Goal: Information Seeking & Learning: Learn about a topic

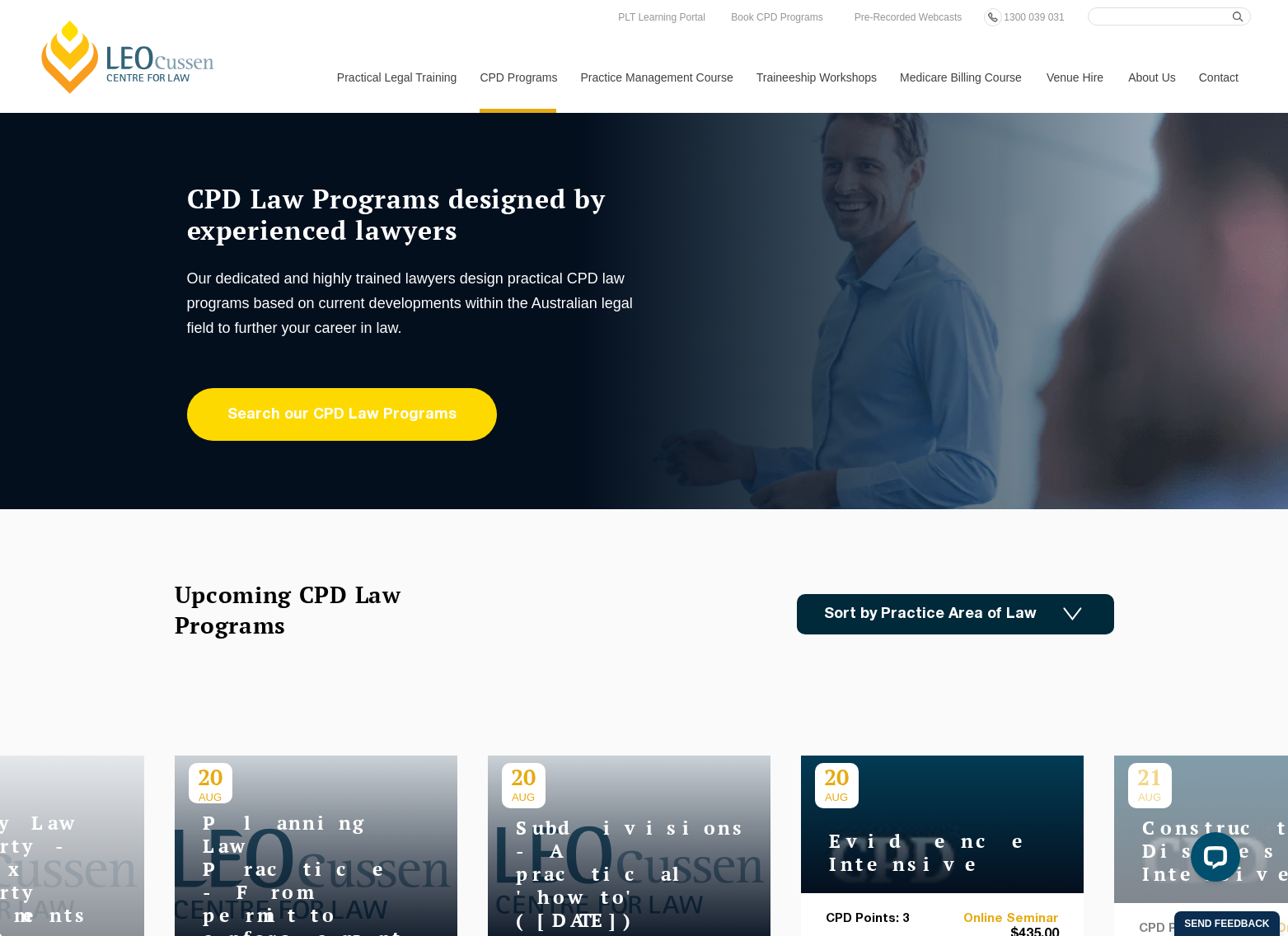
click at [397, 390] on link "Search our CPD Law Programs" at bounding box center [342, 414] width 310 height 52
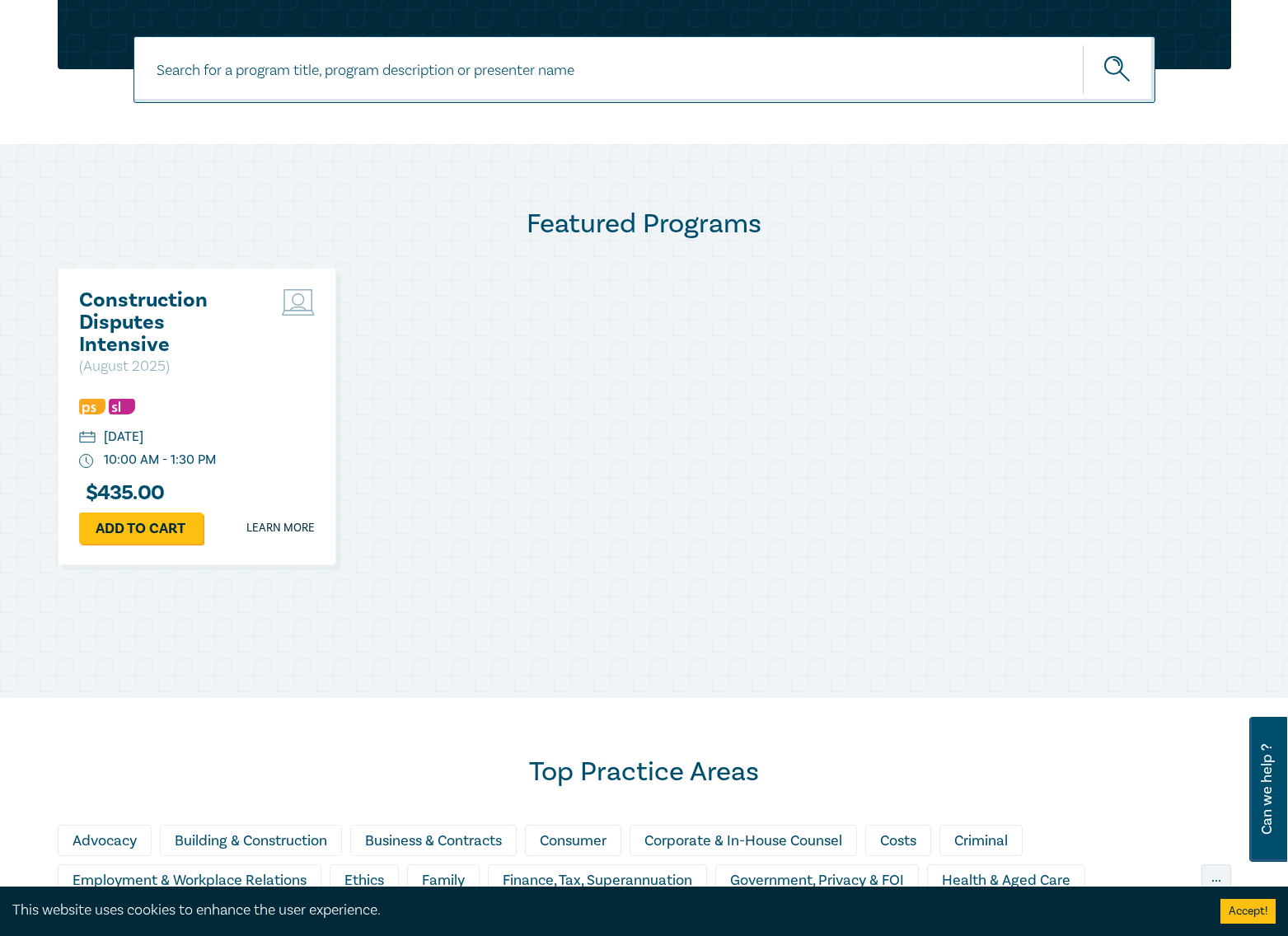
scroll to position [1153, 0]
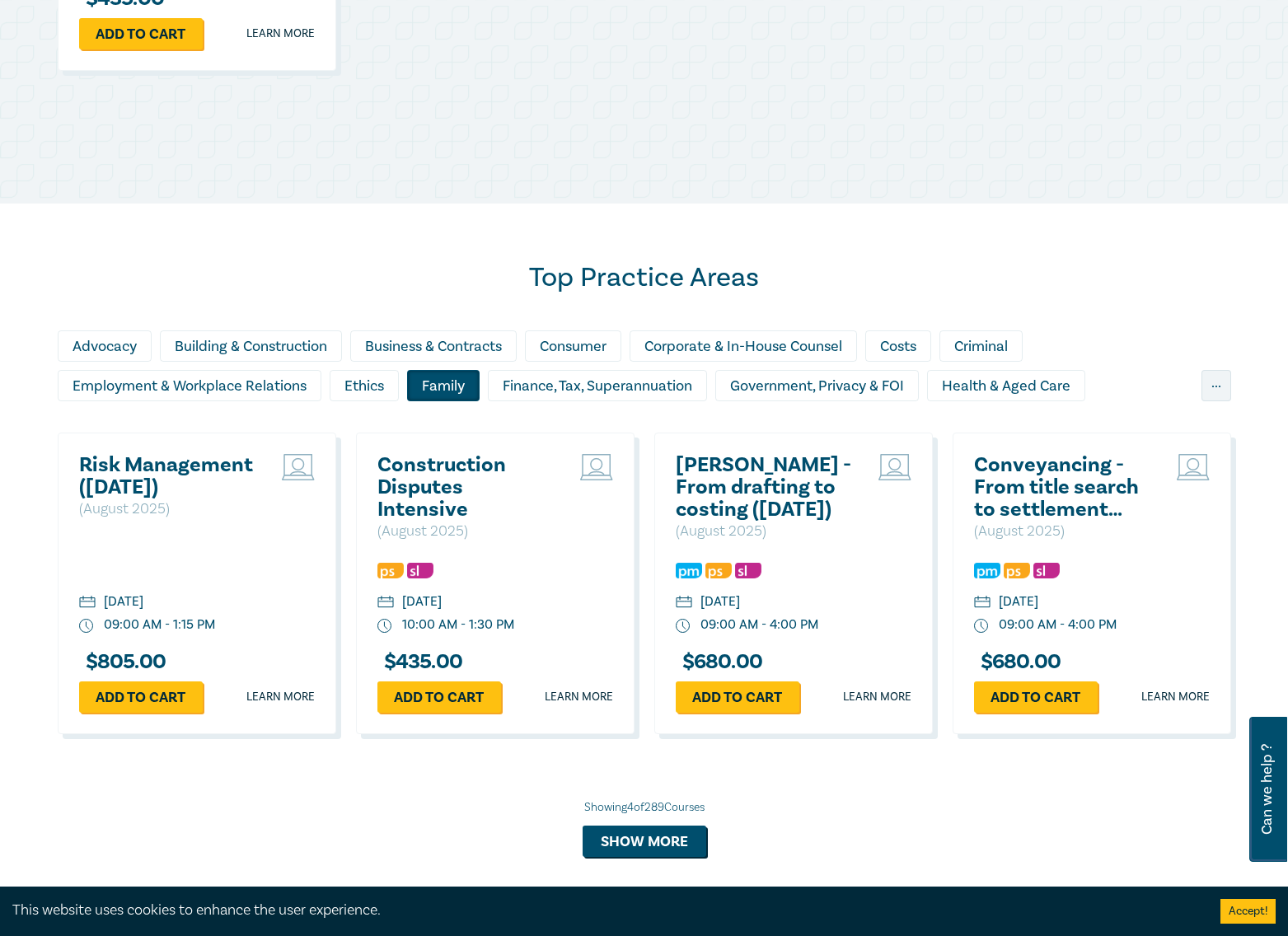
click at [437, 392] on div "Family" at bounding box center [443, 386] width 72 height 32
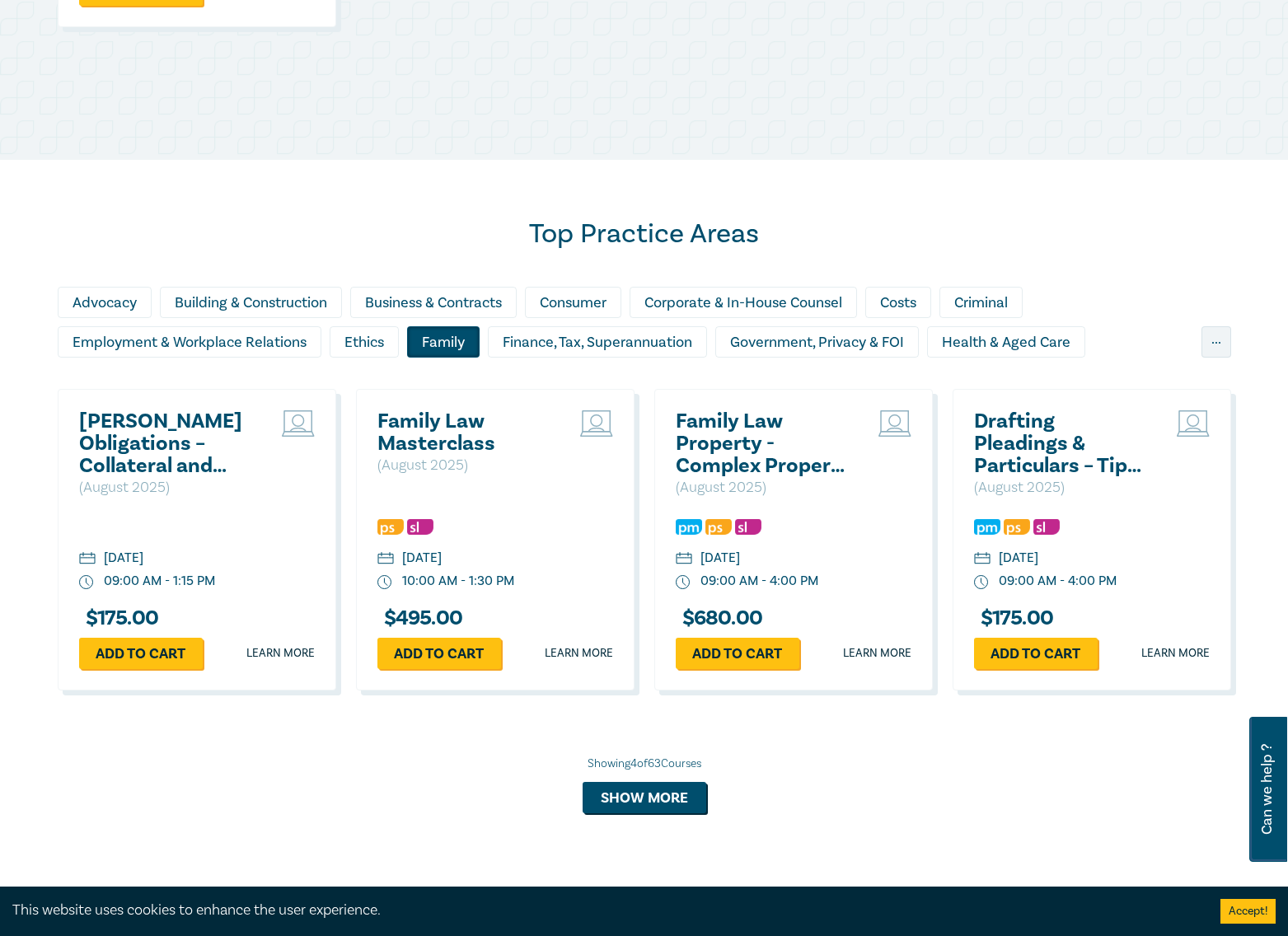
scroll to position [1236, 0]
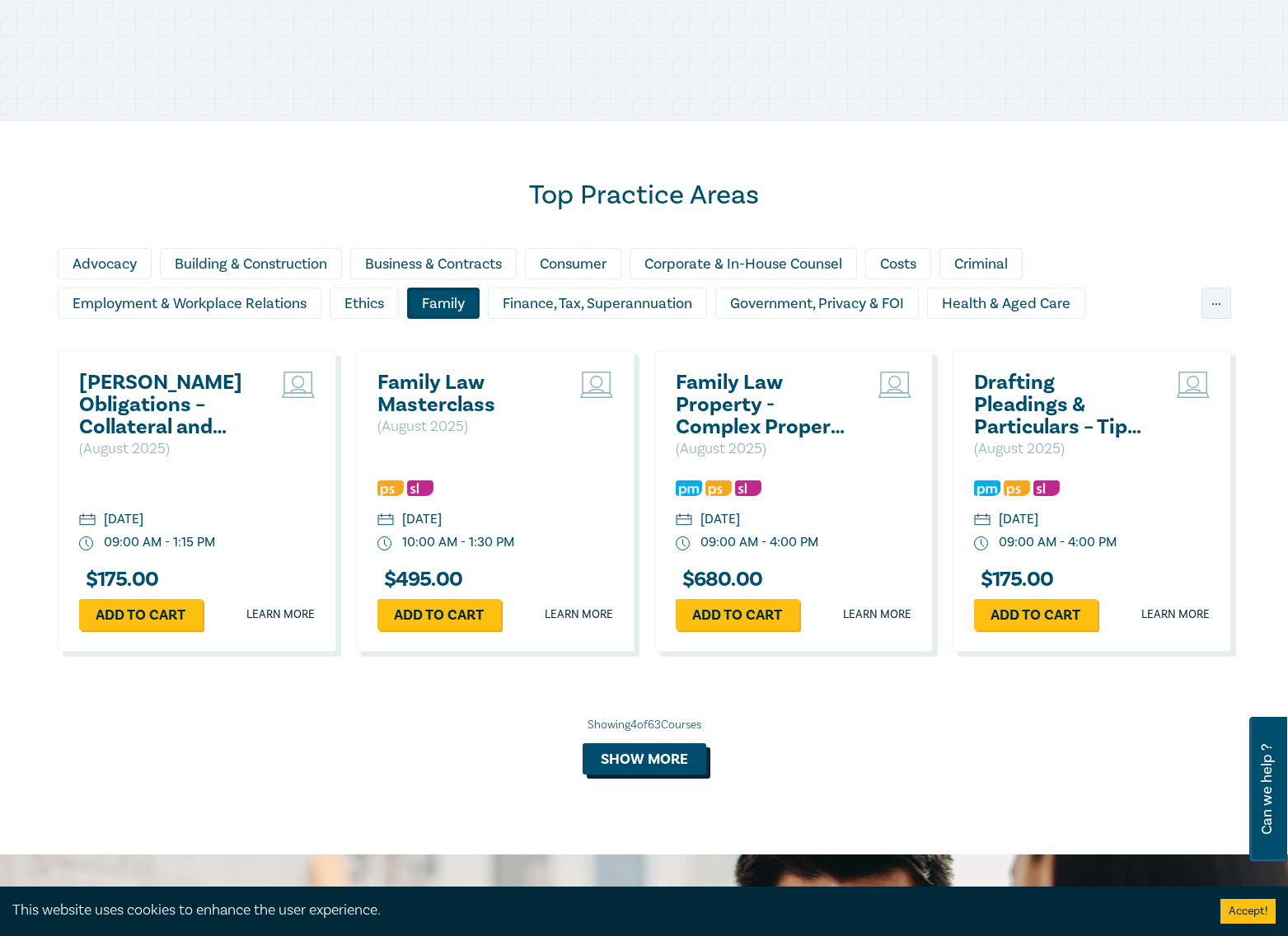
click at [661, 757] on button "Show more" at bounding box center [644, 759] width 123 height 32
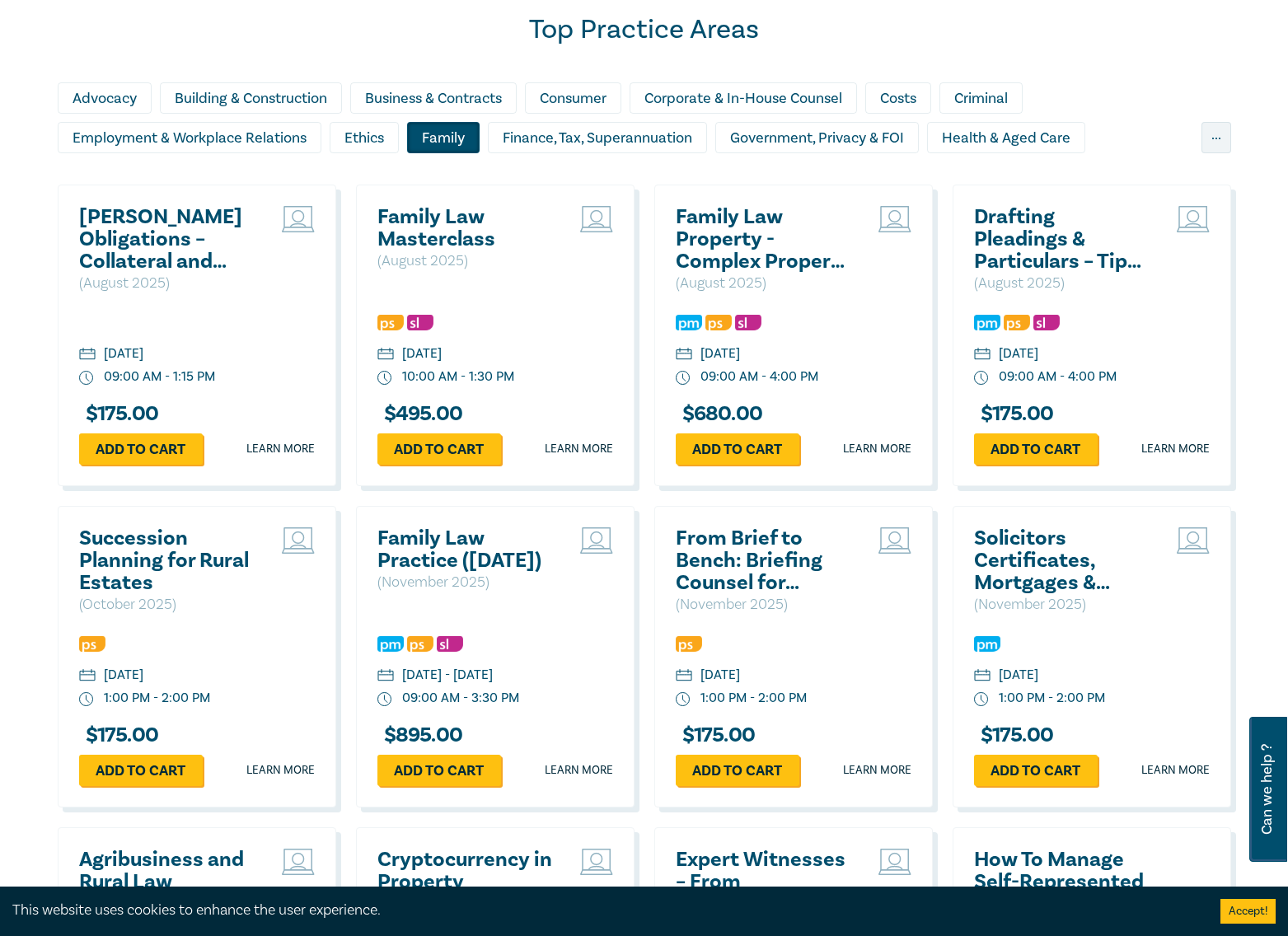
scroll to position [1401, 0]
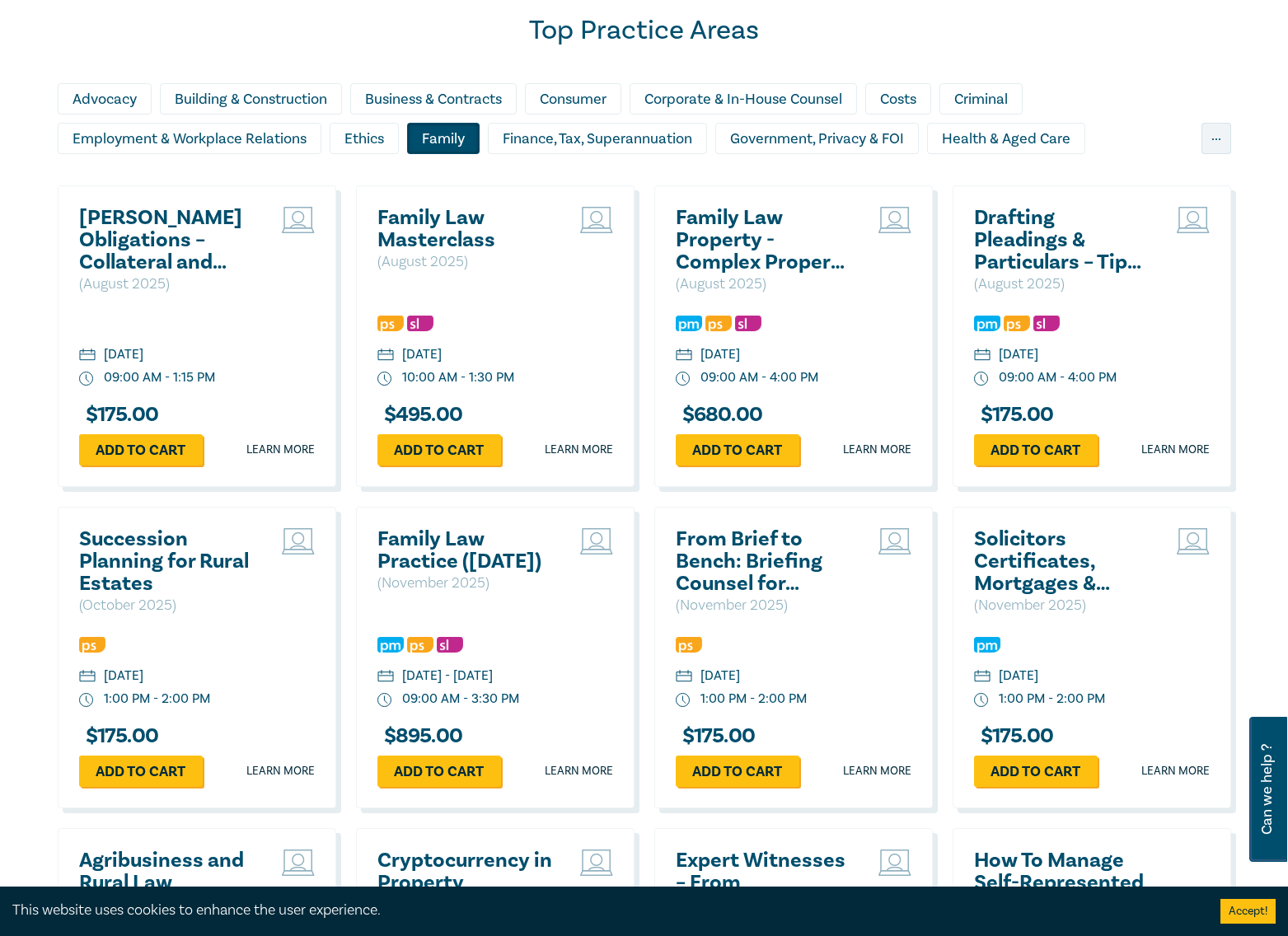
click at [490, 213] on h2 "Family Law Masterclass" at bounding box center [465, 228] width 177 height 44
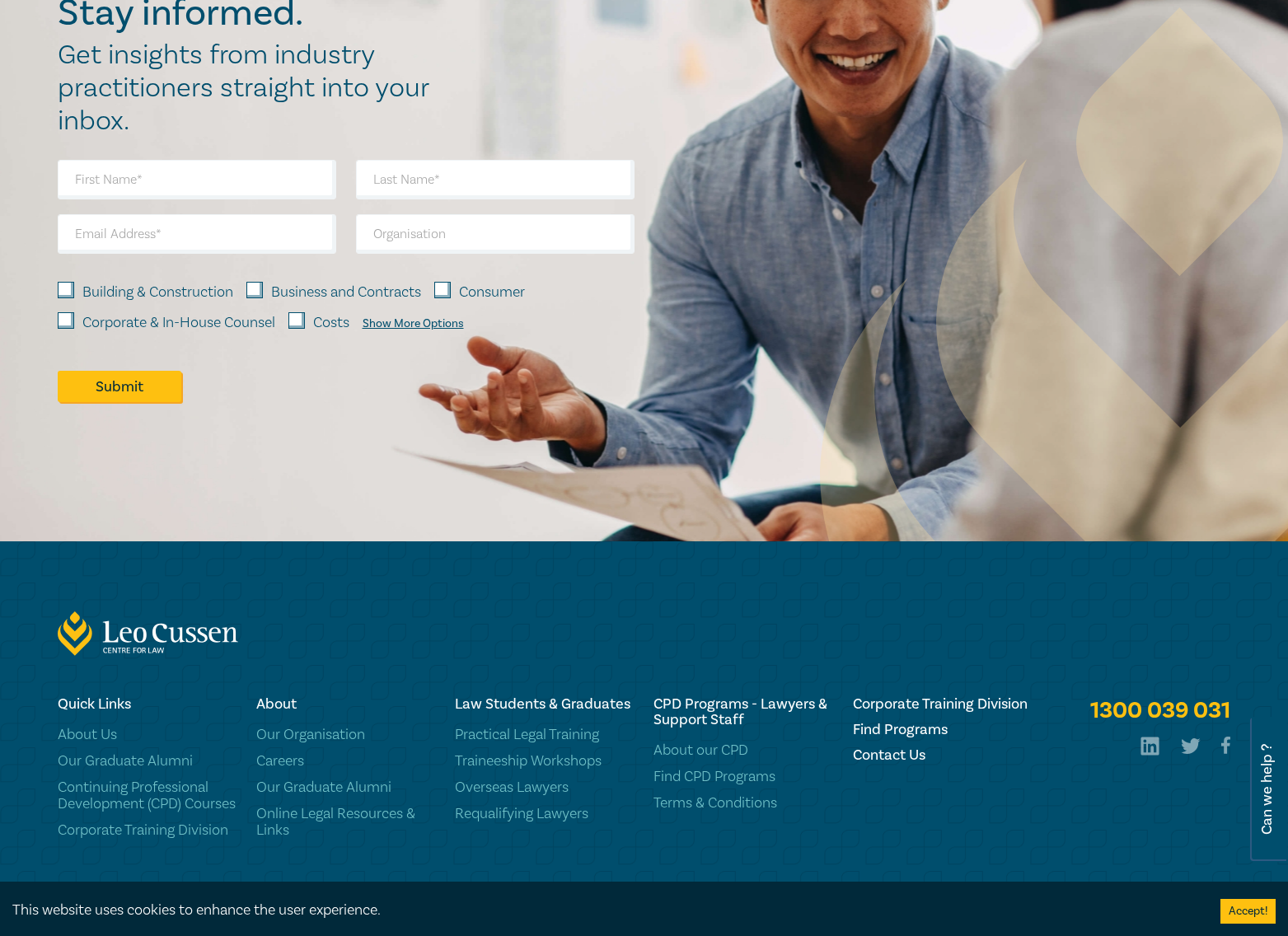
scroll to position [2121, 0]
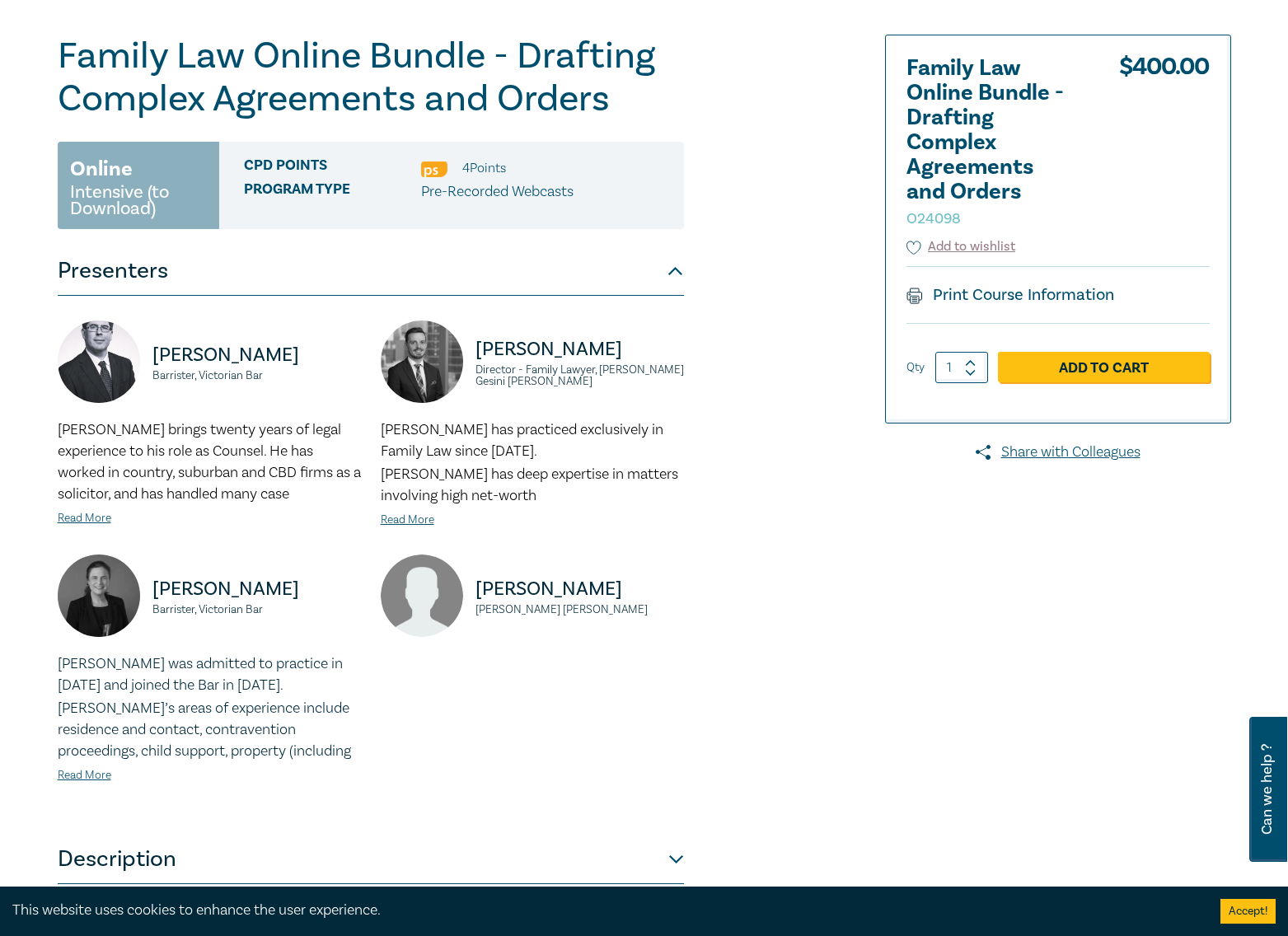
scroll to position [412, 0]
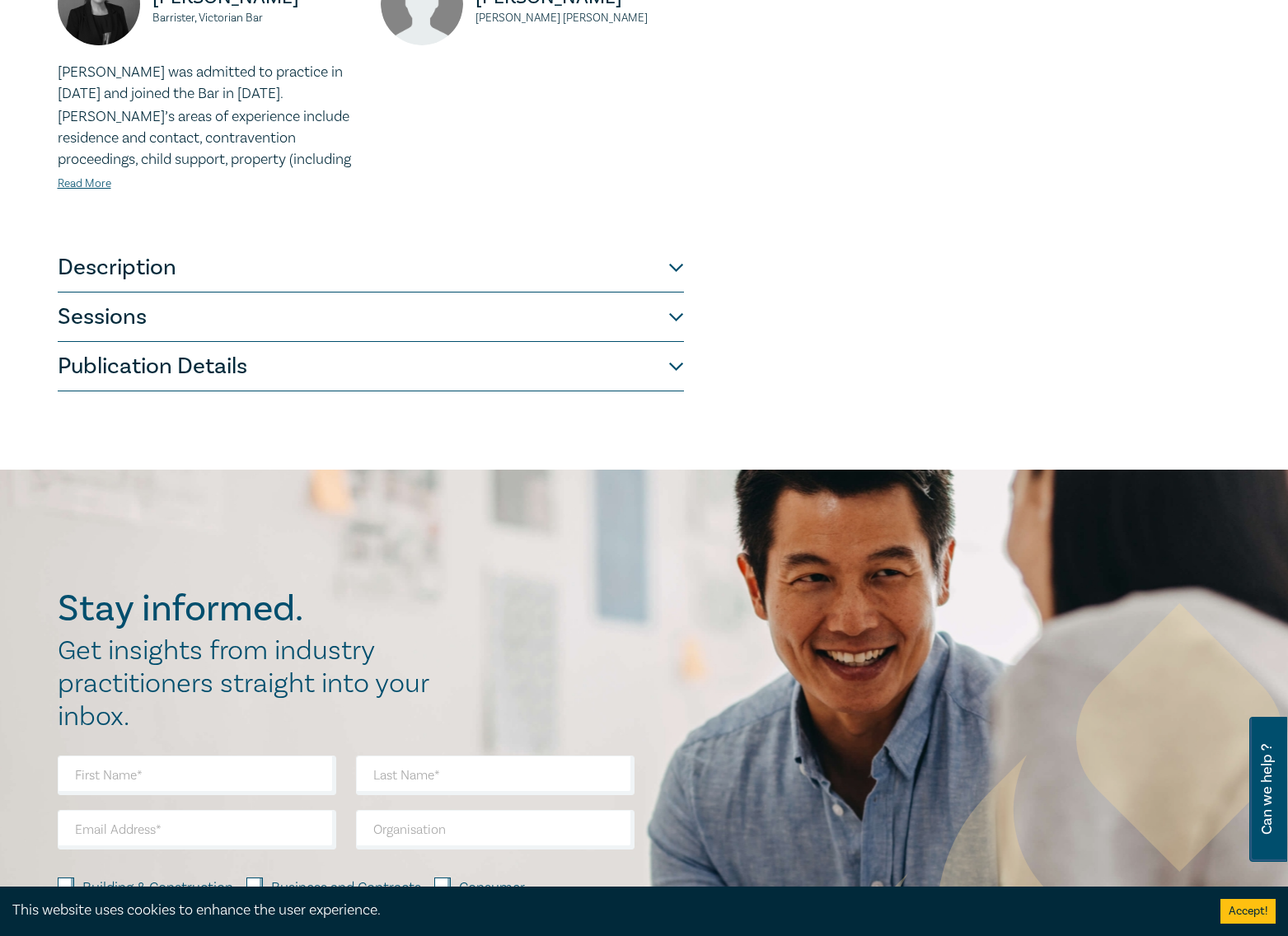
click at [281, 260] on button "Description" at bounding box center [370, 267] width 626 height 49
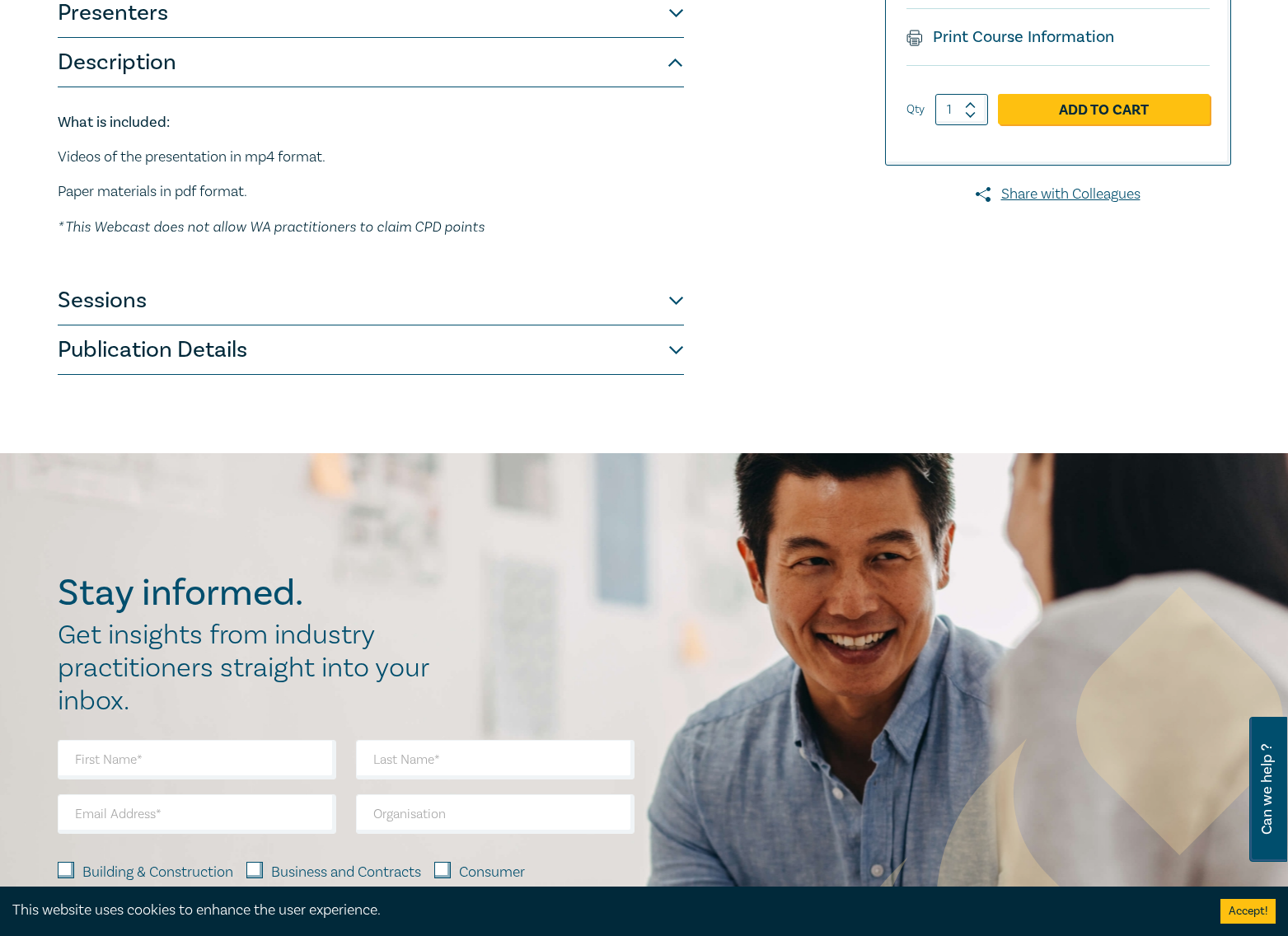
click at [196, 345] on button "Publication Details" at bounding box center [370, 350] width 626 height 49
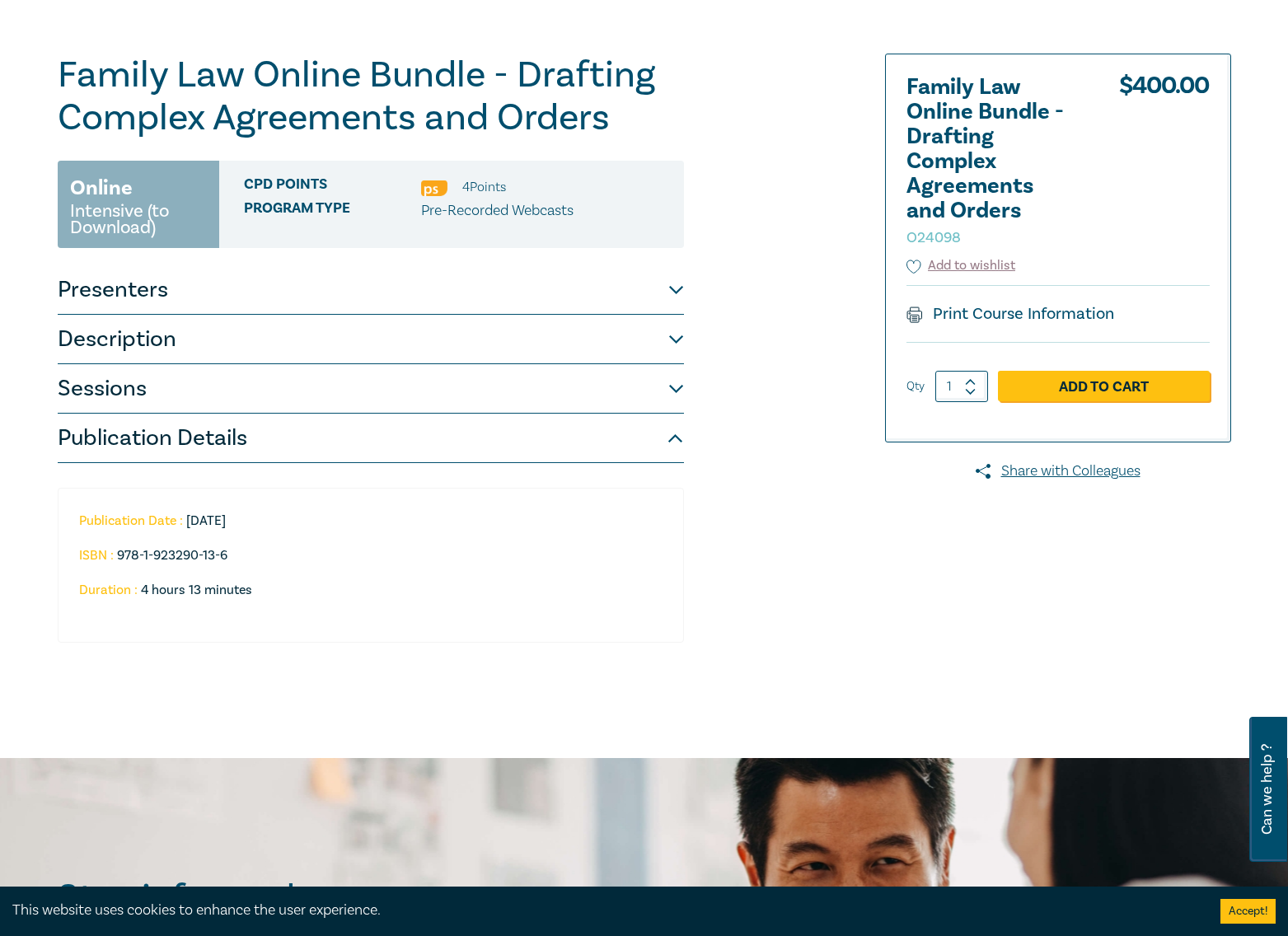
scroll to position [0, 0]
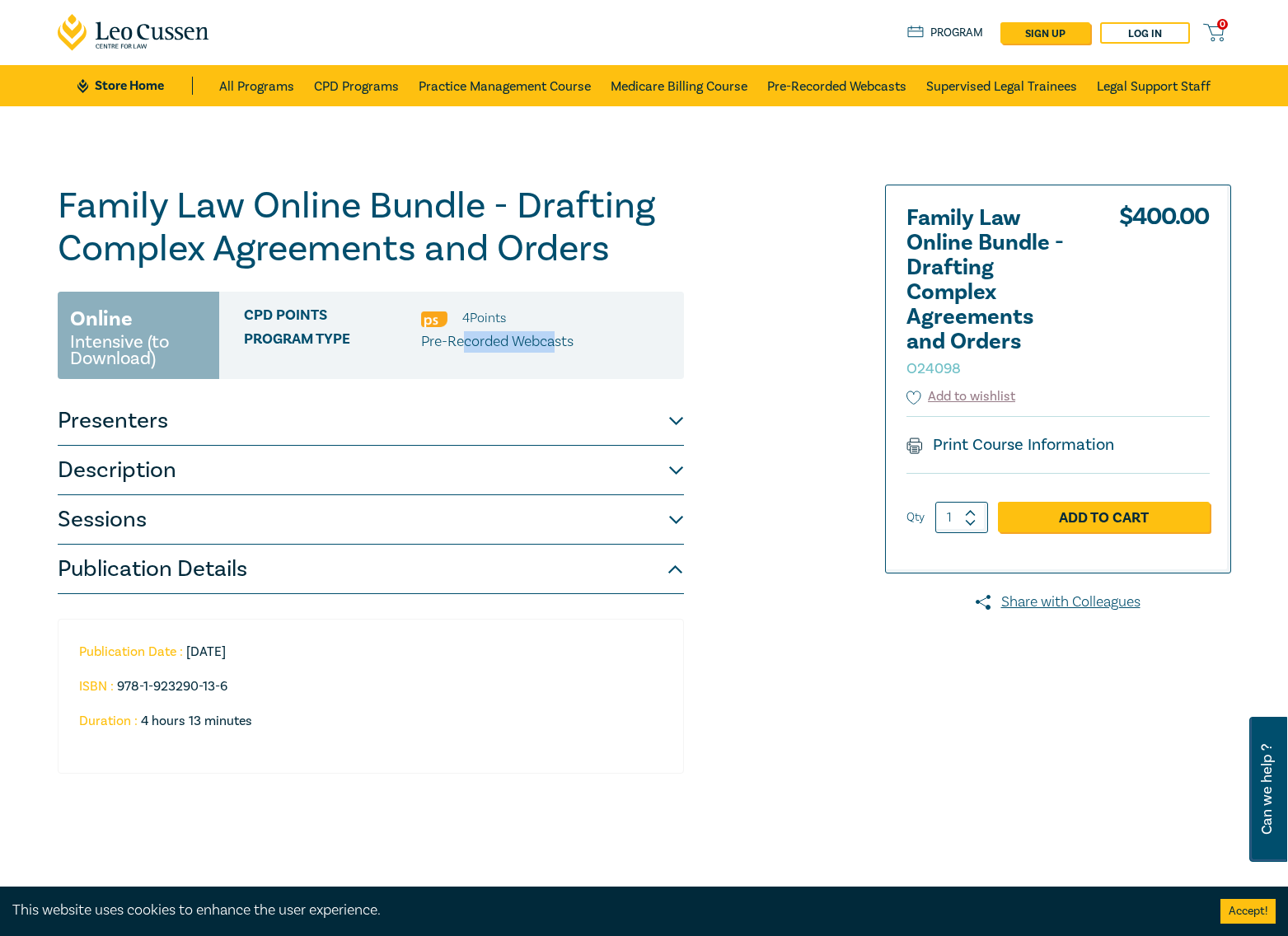
drag, startPoint x: 460, startPoint y: 343, endPoint x: 556, endPoint y: 349, distance: 96.2
click at [556, 349] on p "Pre-Recorded Webcasts" at bounding box center [497, 342] width 152 height 22
drag, startPoint x: 556, startPoint y: 349, endPoint x: 370, endPoint y: 187, distance: 246.7
click at [384, 186] on h1 "Family Law Online Bundle - Drafting Complex Agreements and Orders O24098" at bounding box center [370, 227] width 626 height 86
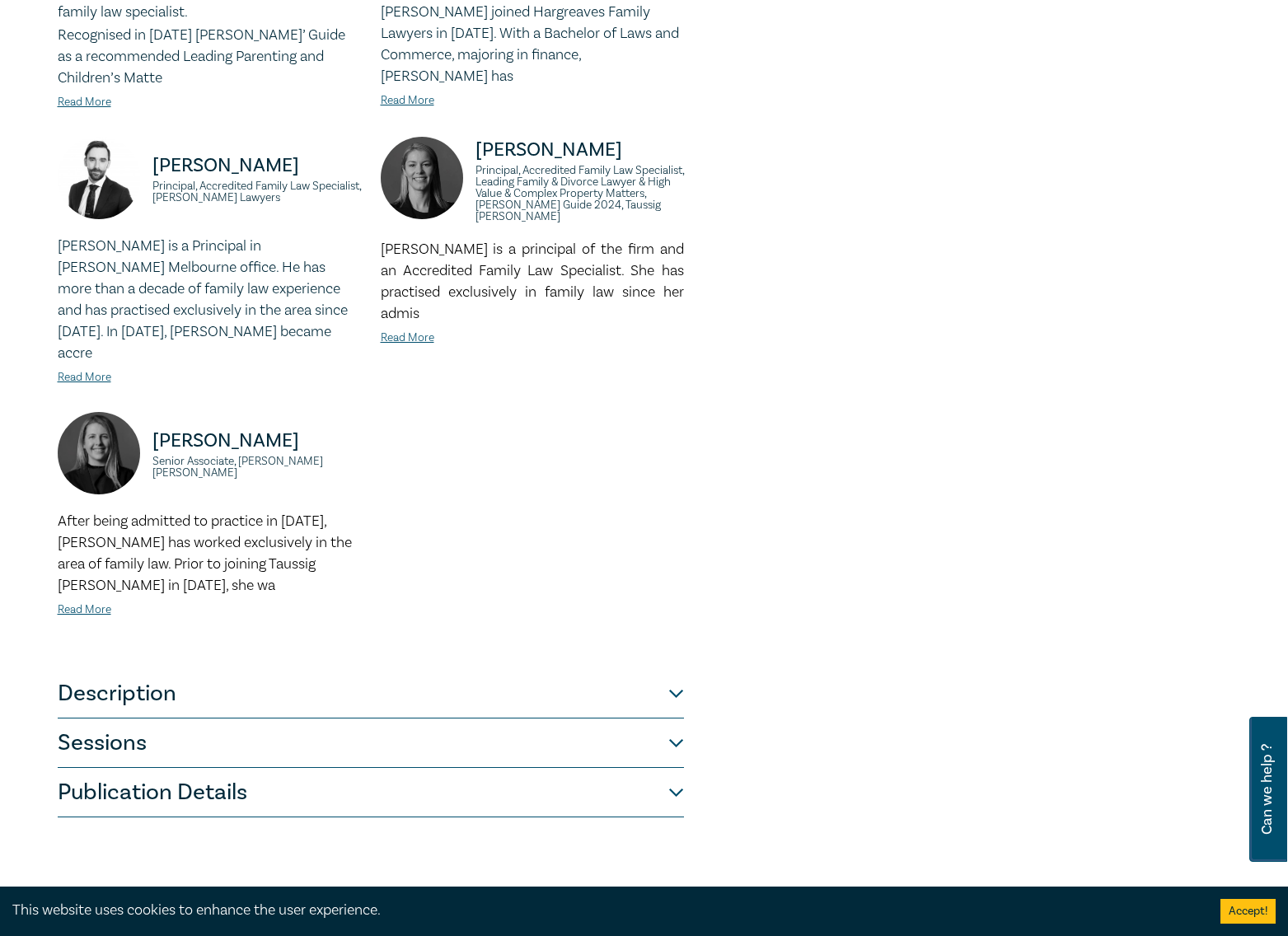
scroll to position [824, 0]
click at [306, 669] on button "Description" at bounding box center [370, 693] width 626 height 49
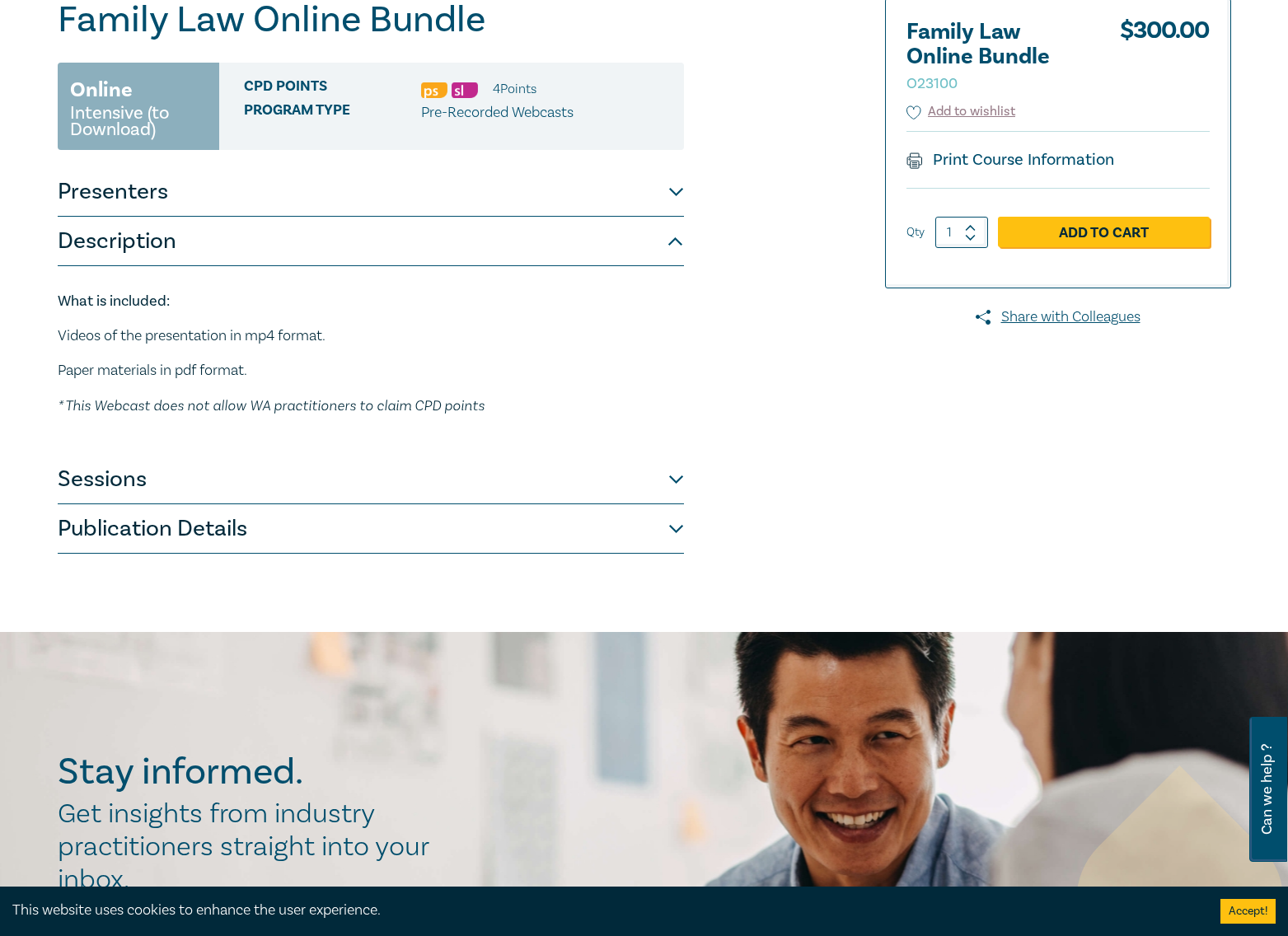
scroll to position [0, 0]
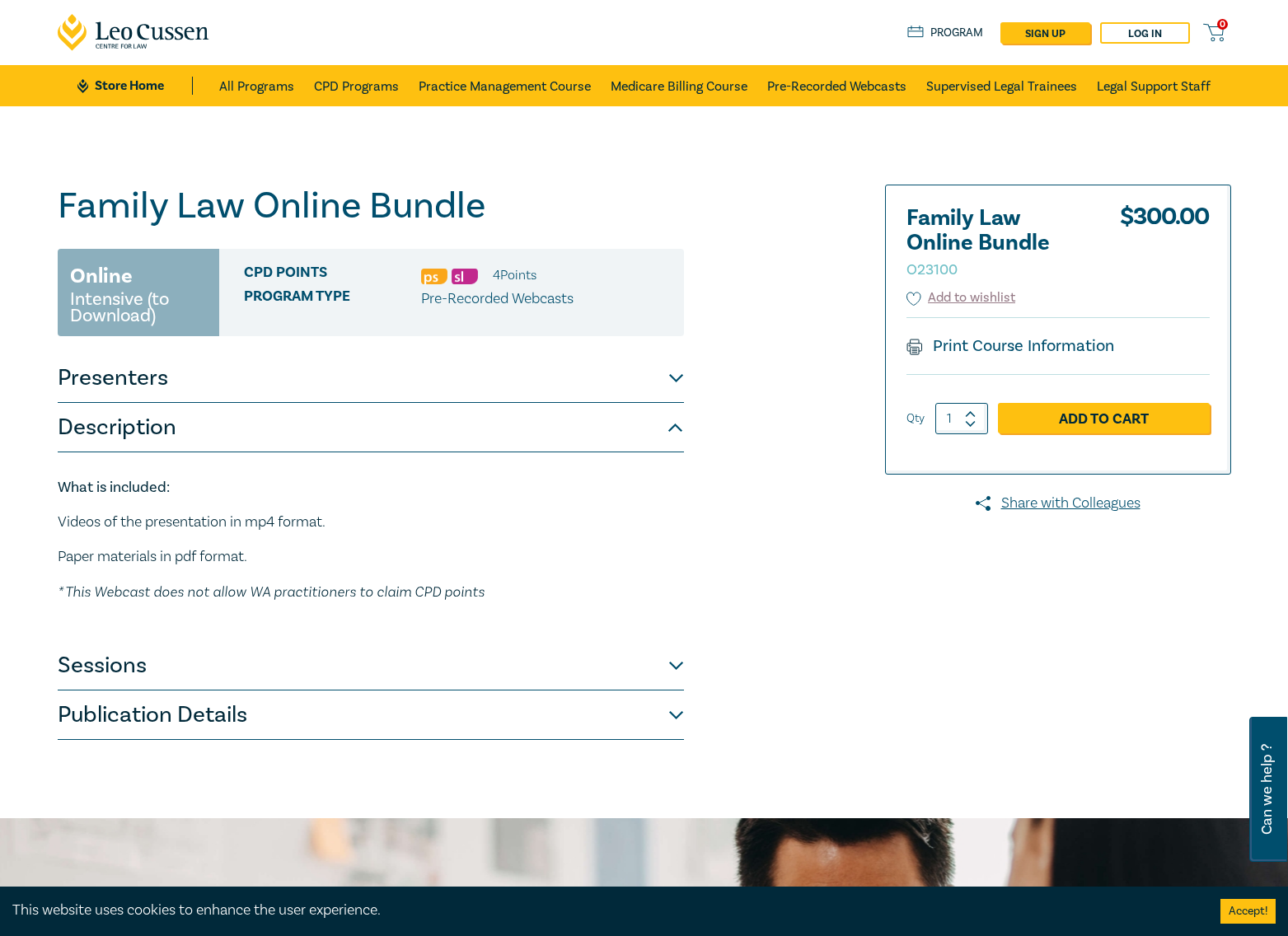
click at [159, 669] on button "Sessions" at bounding box center [370, 665] width 626 height 49
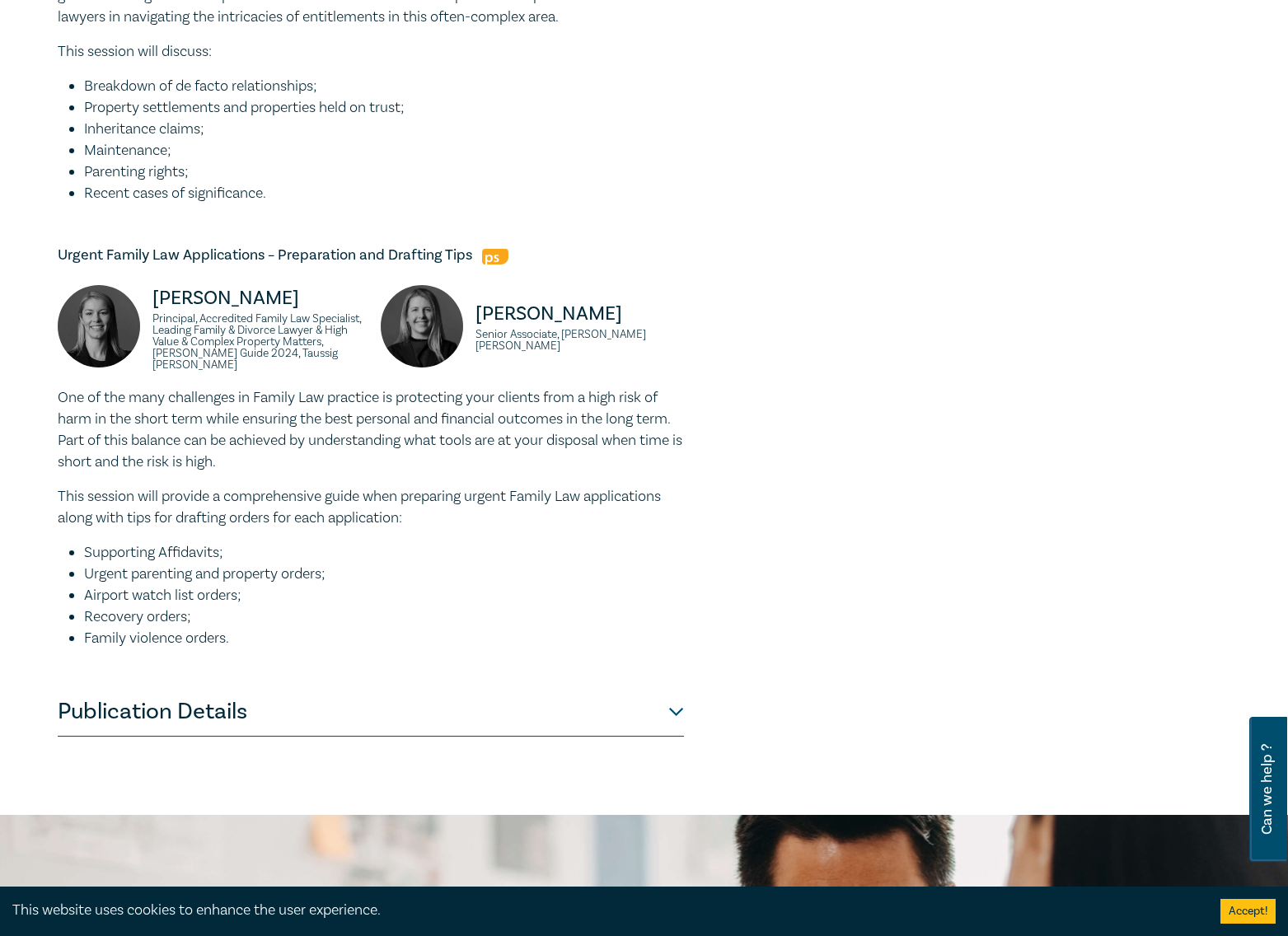
scroll to position [1648, 0]
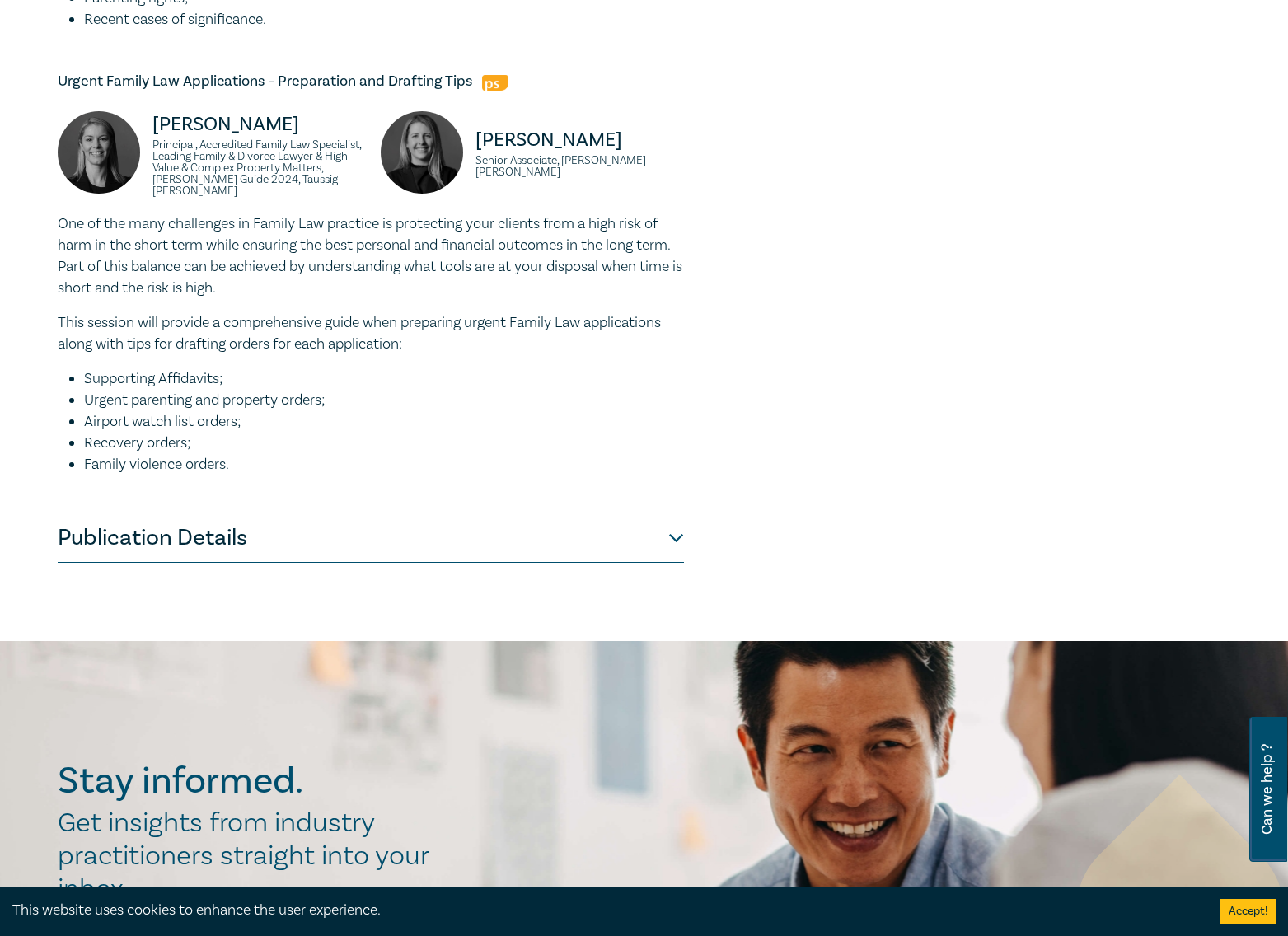
click at [201, 563] on button "Publication Details" at bounding box center [370, 538] width 626 height 49
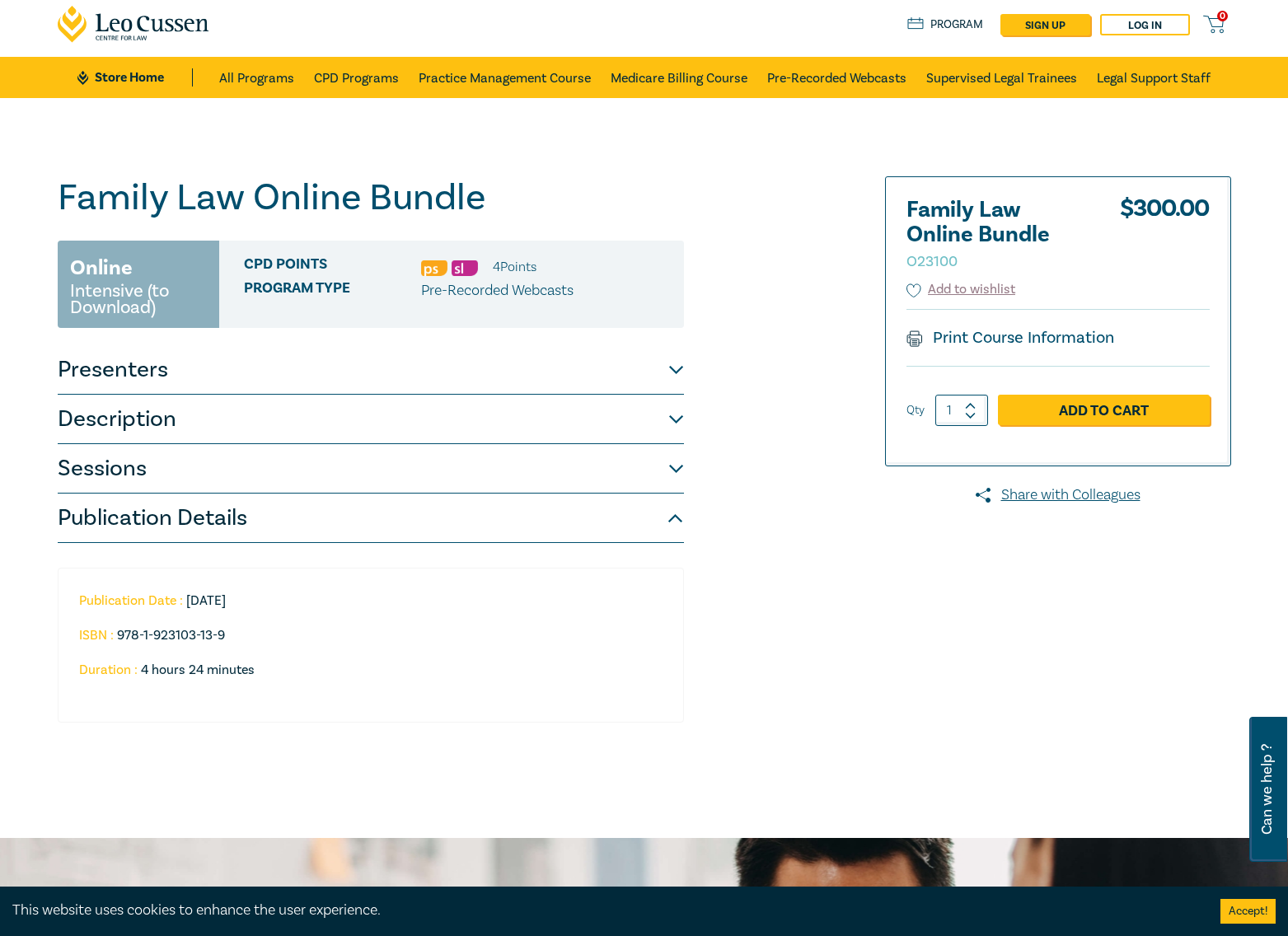
scroll to position [0, 0]
